Goal: Transaction & Acquisition: Purchase product/service

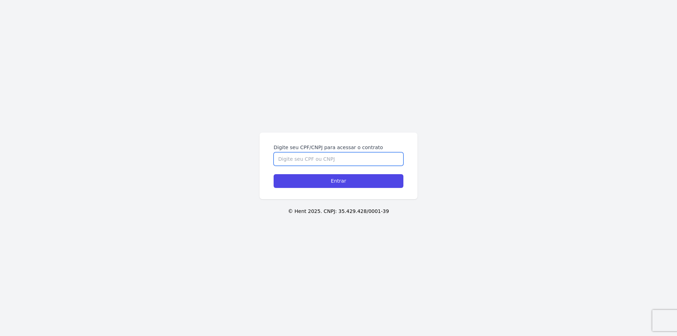
click at [347, 158] on input "Digite seu CPF/CNPJ para acessar o contrato" at bounding box center [338, 158] width 130 height 13
type input "46075562893"
click at [273, 174] on input "Entrar" at bounding box center [338, 181] width 130 height 14
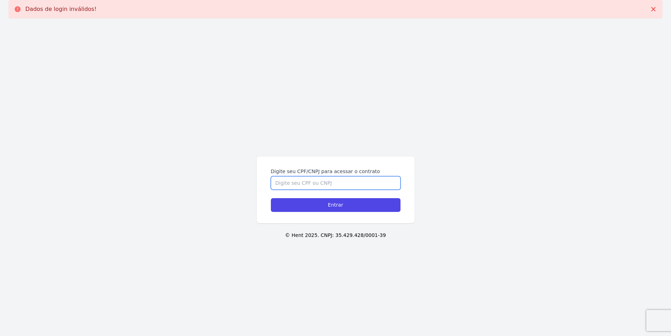
click at [322, 187] on input "Digite seu CPF/CNPJ para acessar o contrato" at bounding box center [336, 182] width 130 height 13
click at [319, 185] on input "Digite seu CPF/CNPJ para acessar o contrato" at bounding box center [336, 182] width 130 height 13
type input "46075562893"
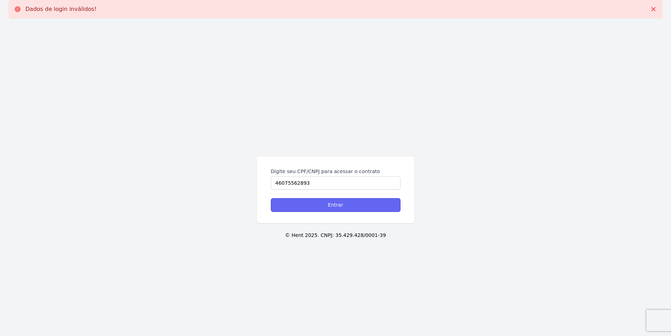
click at [338, 201] on input "Entrar" at bounding box center [336, 205] width 130 height 14
click at [359, 190] on form "Digite seu CPF/CNPJ para acessar o contrato Entrar" at bounding box center [336, 190] width 130 height 44
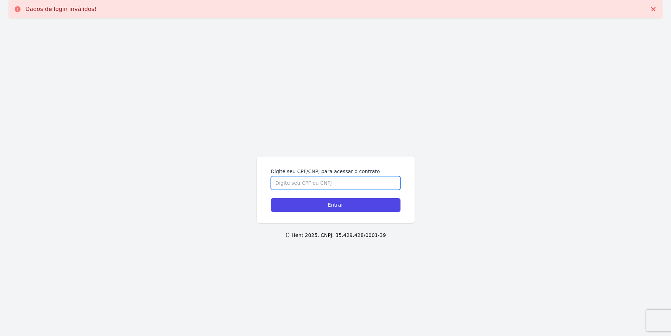
click at [356, 187] on input "Digite seu CPF/CNPJ para acessar o contrato" at bounding box center [336, 182] width 130 height 13
type input "46075562893"
click at [271, 198] on input "Entrar" at bounding box center [336, 205] width 130 height 14
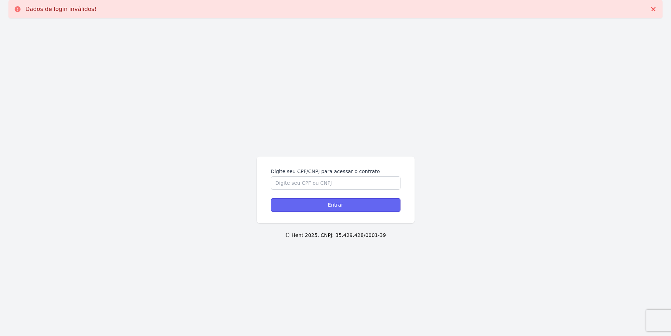
click at [354, 204] on input "Entrar" at bounding box center [336, 205] width 130 height 14
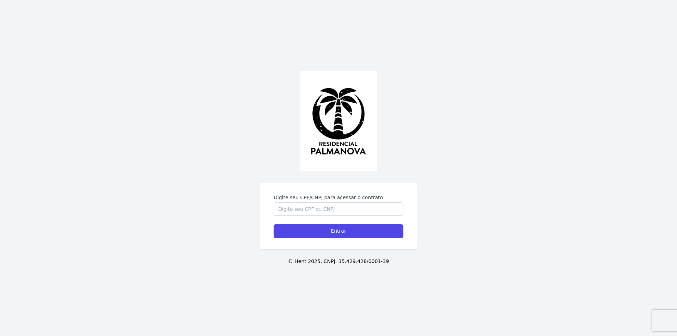
click at [326, 217] on form "Digite seu CPF/CNPJ para acessar o contrato Entrar" at bounding box center [338, 216] width 130 height 44
click at [324, 213] on input "Digite seu CPF/CNPJ para acessar o contrato" at bounding box center [338, 208] width 130 height 13
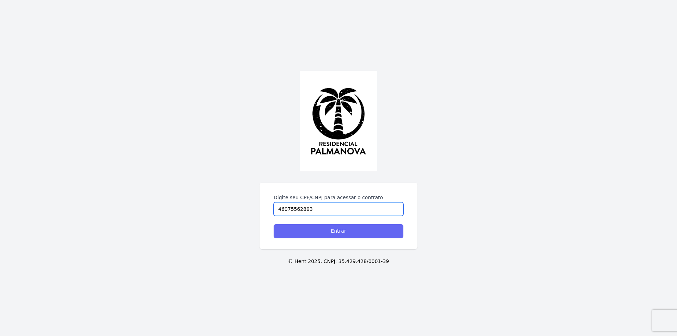
type input "46075562893"
click at [343, 232] on input "Entrar" at bounding box center [338, 231] width 130 height 14
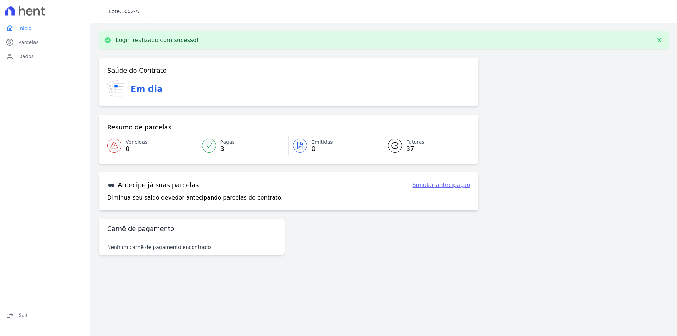
click at [206, 193] on div "Antecipe já suas parcelas! Simular antecipação Diminua seu saldo devedor anteci…" at bounding box center [289, 191] width 380 height 38
click at [41, 46] on link "paid Parcelas" at bounding box center [45, 42] width 85 height 14
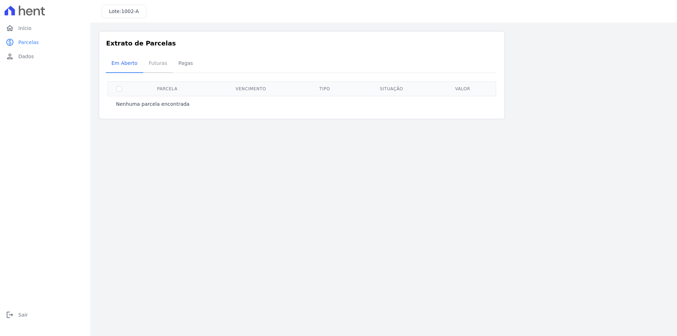
click at [154, 64] on span "Futuras" at bounding box center [157, 63] width 27 height 14
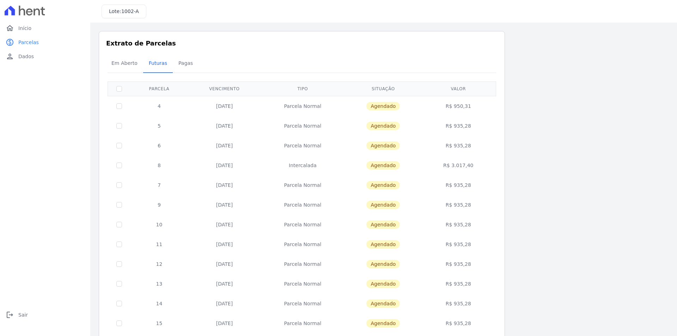
drag, startPoint x: 477, startPoint y: 126, endPoint x: 455, endPoint y: 129, distance: 22.4
click at [455, 129] on td "R$ 935,28" at bounding box center [458, 126] width 73 height 20
copy td "935,28"
click at [491, 140] on td "R$ 935,28" at bounding box center [458, 146] width 73 height 20
click at [122, 106] on td at bounding box center [119, 106] width 23 height 20
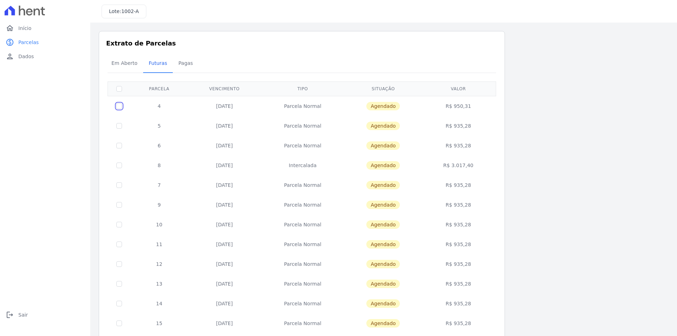
click at [117, 107] on input "checkbox" at bounding box center [119, 106] width 6 height 6
checkbox input "true"
click at [117, 107] on input "checkbox" at bounding box center [119, 106] width 6 height 6
checkbox input "false"
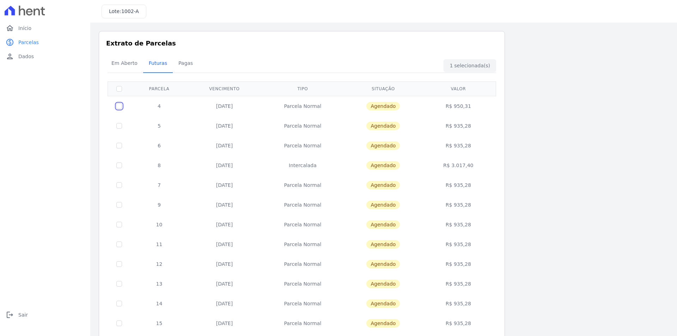
checkbox input "false"
click at [117, 107] on input "checkbox" at bounding box center [119, 106] width 6 height 6
checkbox input "true"
click at [117, 107] on input "checkbox" at bounding box center [119, 106] width 6 height 6
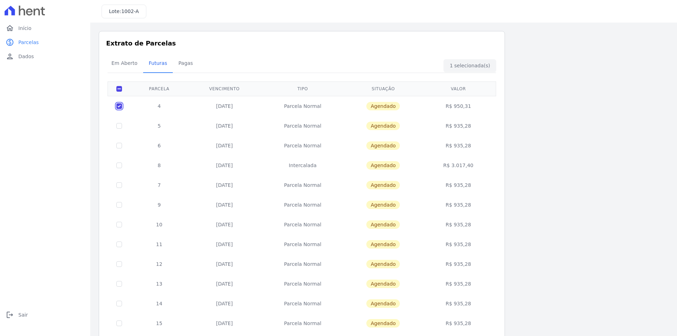
checkbox input "false"
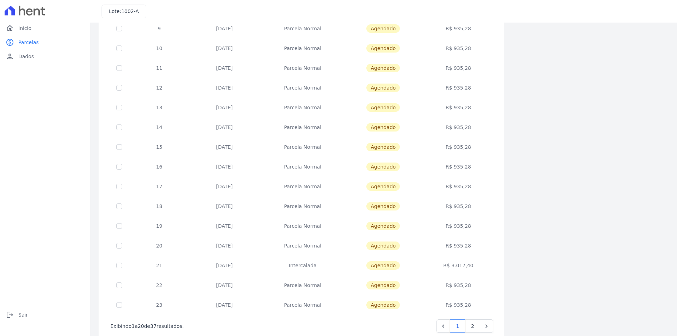
scroll to position [196, 0]
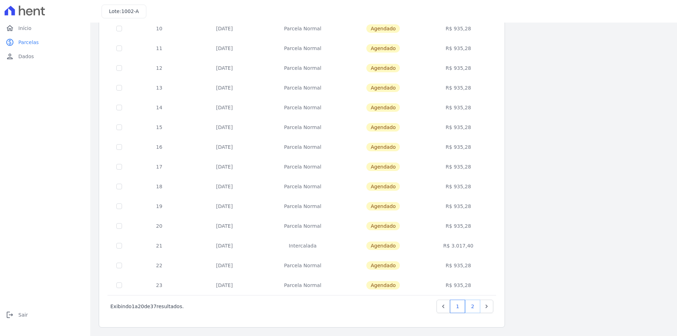
click at [473, 307] on link "2" at bounding box center [472, 306] width 15 height 13
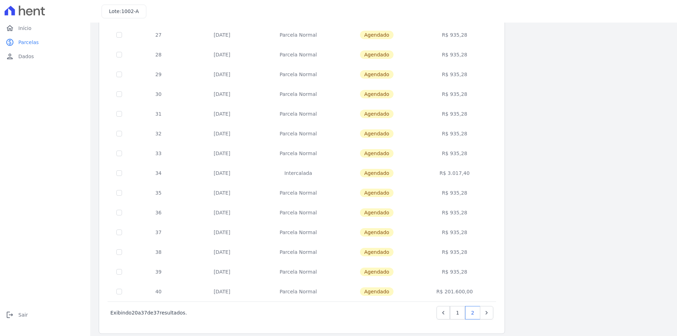
scroll to position [137, 0]
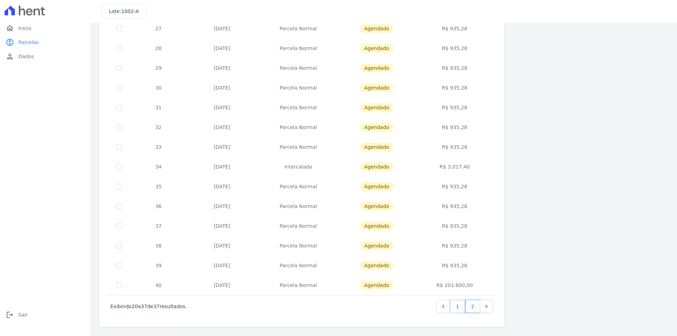
click at [458, 309] on link "1" at bounding box center [457, 306] width 15 height 13
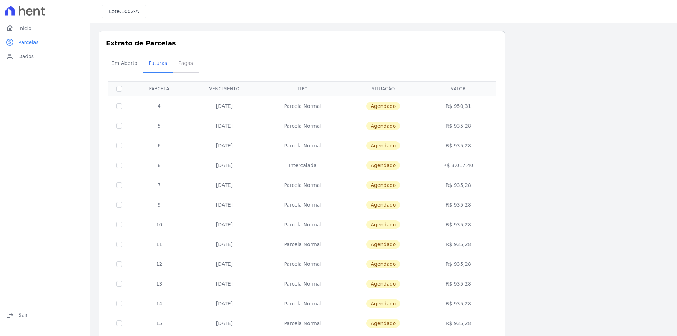
click at [189, 65] on span "Pagas" at bounding box center [185, 63] width 23 height 14
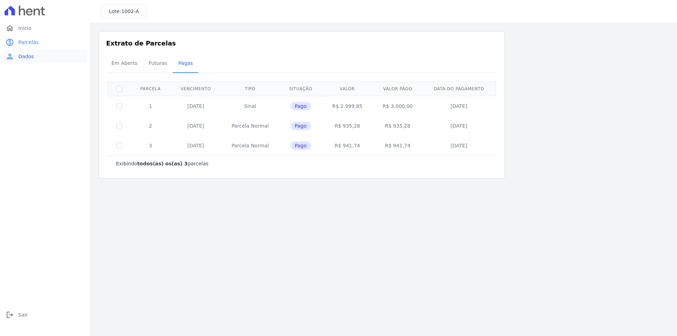
click at [37, 59] on link "person Dados" at bounding box center [45, 56] width 85 height 14
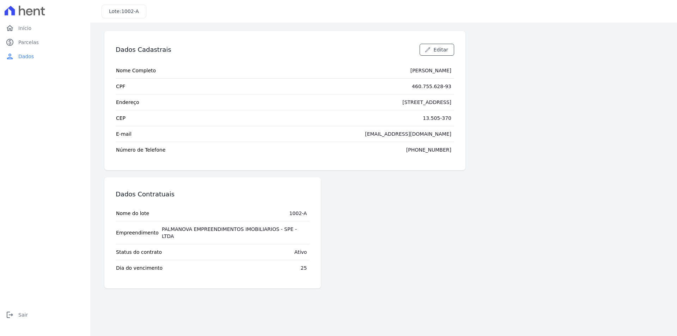
click at [305, 264] on div "25" at bounding box center [304, 267] width 6 height 7
click at [25, 36] on link "paid Parcelas" at bounding box center [45, 42] width 85 height 14
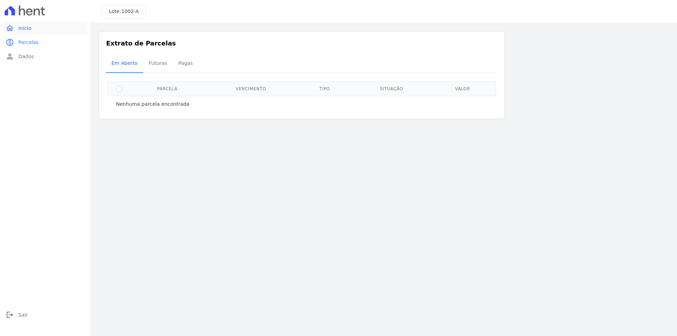
click at [33, 24] on link "home Início" at bounding box center [45, 28] width 85 height 14
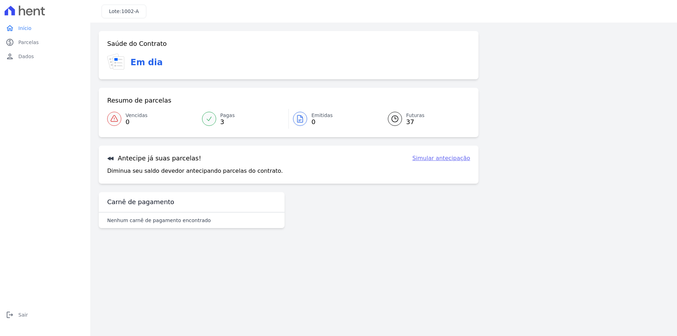
click at [135, 60] on h3 "Em dia" at bounding box center [146, 62] width 32 height 13
click at [444, 159] on link "Simular antecipação" at bounding box center [441, 158] width 58 height 8
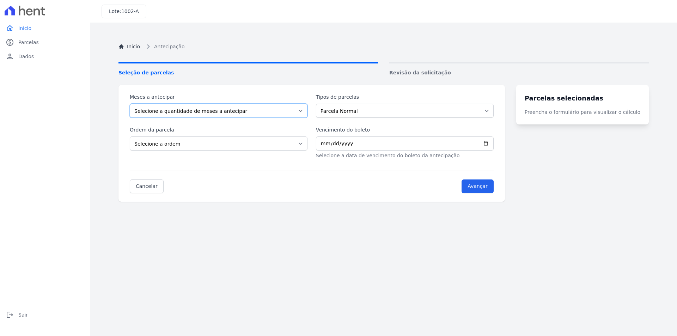
click at [198, 111] on select "Selecione a quantidade de meses a antecipar 1 2 3 4 5 6 7 8 9 10 11 12 13 14 15…" at bounding box center [219, 111] width 178 height 14
select select "3"
click at [130, 104] on select "Selecione a quantidade de meses a antecipar 1 2 3 4 5 6 7 8 9 10 11 12 13 14 15…" at bounding box center [219, 111] width 178 height 14
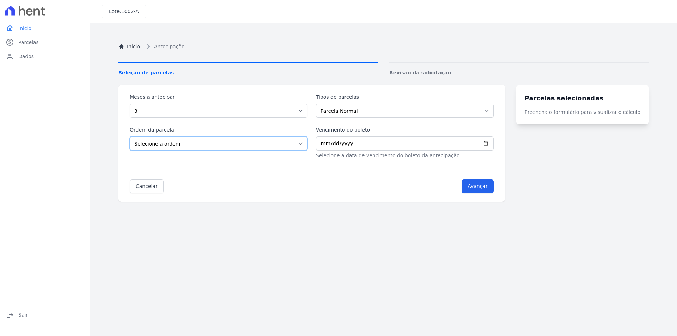
click at [161, 140] on select "Selecione a ordem Últimas parcelas Primeiras parcelas" at bounding box center [219, 143] width 178 height 14
select select "ending"
click at [130, 136] on select "Selecione a ordem Últimas parcelas Primeiras parcelas" at bounding box center [219, 143] width 178 height 14
click at [442, 118] on div "Meses a antecipar Selecione a quantidade de meses a antecipar 1 2 3 4 5 6 7 8 9…" at bounding box center [312, 126] width 364 height 66
click at [438, 113] on select "Parcela Normal Intercalada" at bounding box center [405, 111] width 178 height 14
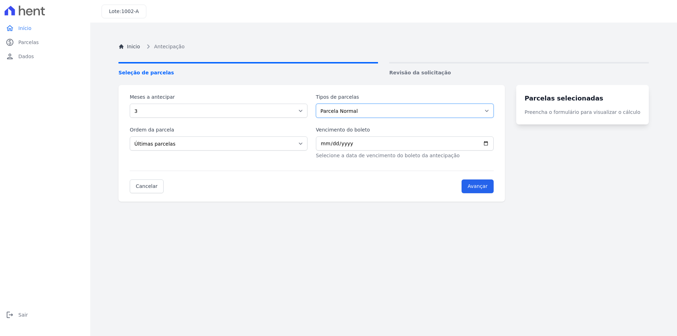
click at [438, 113] on select "Parcela Normal Intercalada" at bounding box center [405, 111] width 178 height 14
click at [443, 108] on select "Parcela Normal Intercalada" at bounding box center [405, 111] width 178 height 14
click at [493, 144] on input "Vencimento do boleto" at bounding box center [405, 143] width 178 height 14
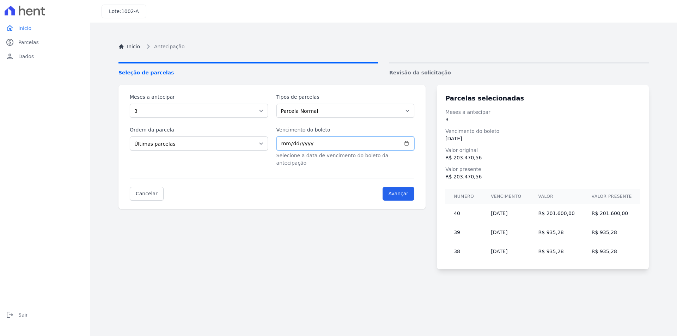
click at [414, 143] on input "2025-09-15" at bounding box center [345, 143] width 138 height 14
type input "2025-09-25"
click at [405, 195] on div "Meses a antecipar Selecione a quantidade de meses a antecipar 1 2 3 4 5 6 7 8 9…" at bounding box center [271, 147] width 307 height 124
click at [403, 187] on input "Avançar" at bounding box center [398, 194] width 32 height 14
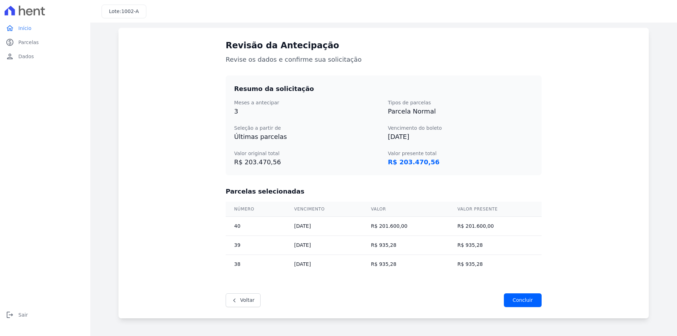
scroll to position [59, 0]
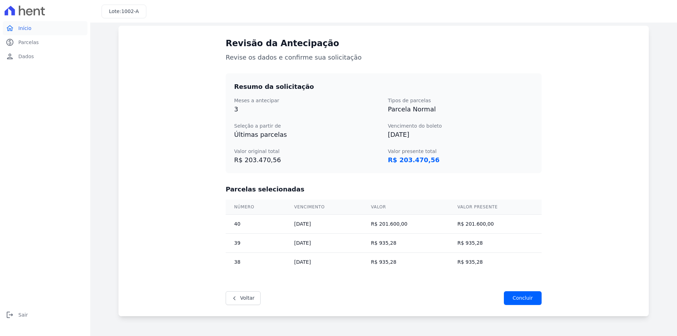
click at [21, 25] on span "Início" at bounding box center [24, 28] width 13 height 7
